Goal: Check status: Check status

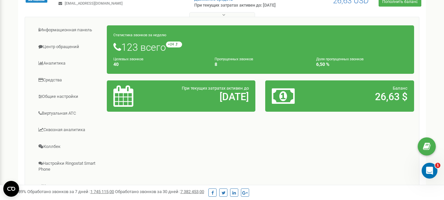
scroll to position [99, 0]
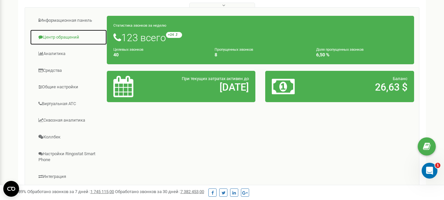
click at [66, 37] on link "Центр обращений" at bounding box center [68, 37] width 77 height 16
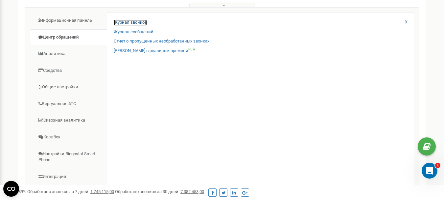
click at [133, 25] on link "Журнал звонков" at bounding box center [130, 22] width 33 height 6
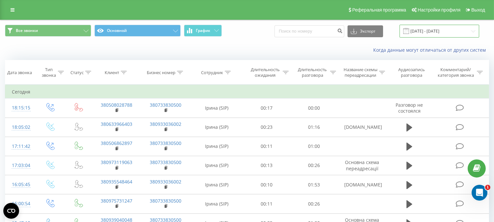
click at [446, 31] on input "22.08.2025 - 22.09.2025" at bounding box center [439, 31] width 80 height 13
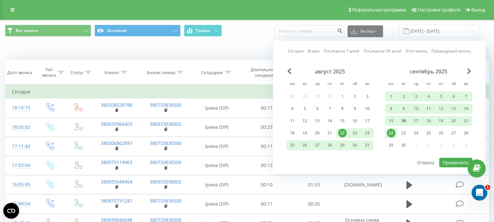
click at [403, 118] on div "16" at bounding box center [403, 120] width 9 height 9
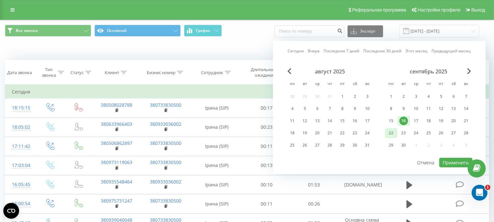
click at [390, 132] on div "22" at bounding box center [391, 133] width 9 height 9
click at [450, 163] on button "Применить" at bounding box center [455, 162] width 33 height 10
type input "16.09.2025 - 22.09.2025"
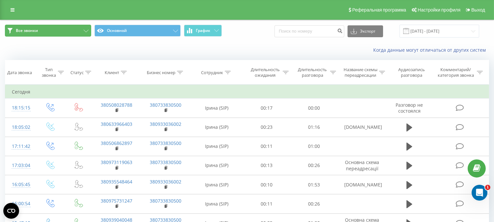
click at [87, 30] on icon at bounding box center [86, 31] width 5 height 3
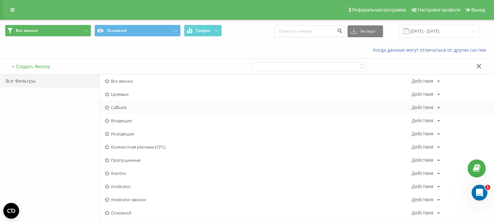
click at [123, 109] on span "Callback" at bounding box center [258, 107] width 307 height 5
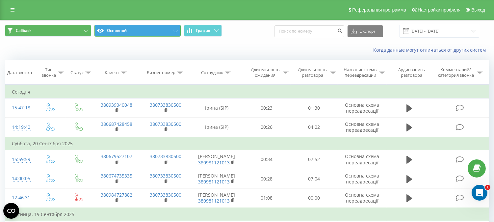
click at [171, 31] on button "Основной" at bounding box center [137, 31] width 86 height 12
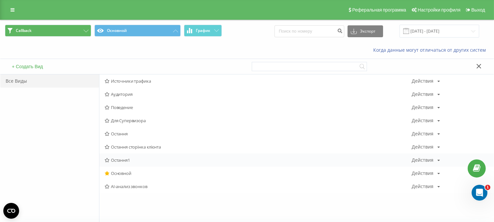
click at [122, 162] on span "Остання1" at bounding box center [258, 159] width 307 height 5
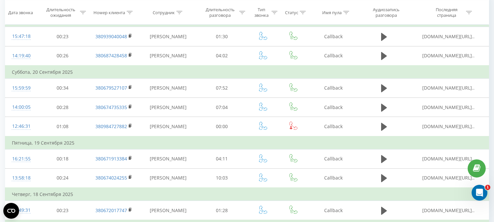
scroll to position [35, 0]
